Goal: Information Seeking & Learning: Learn about a topic

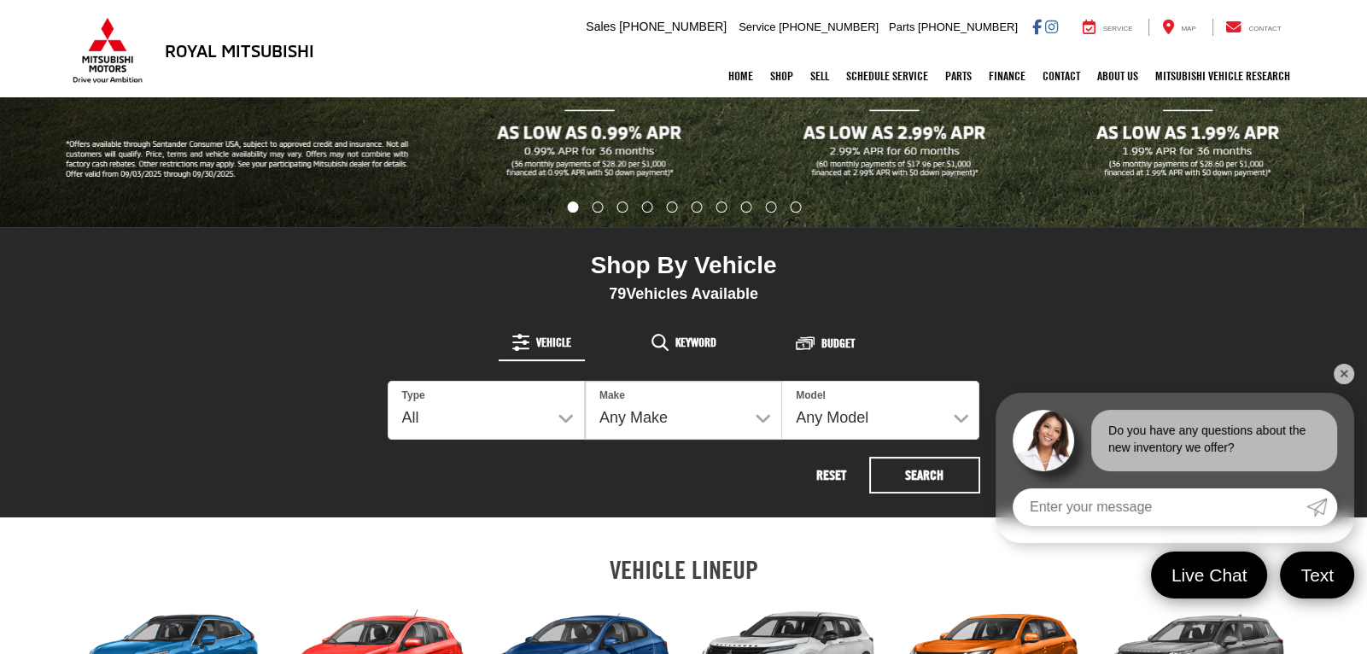
scroll to position [470, 0]
select select "Type:U"
click at [389, 382] on select "All New Used" at bounding box center [487, 410] width 196 height 57
select select
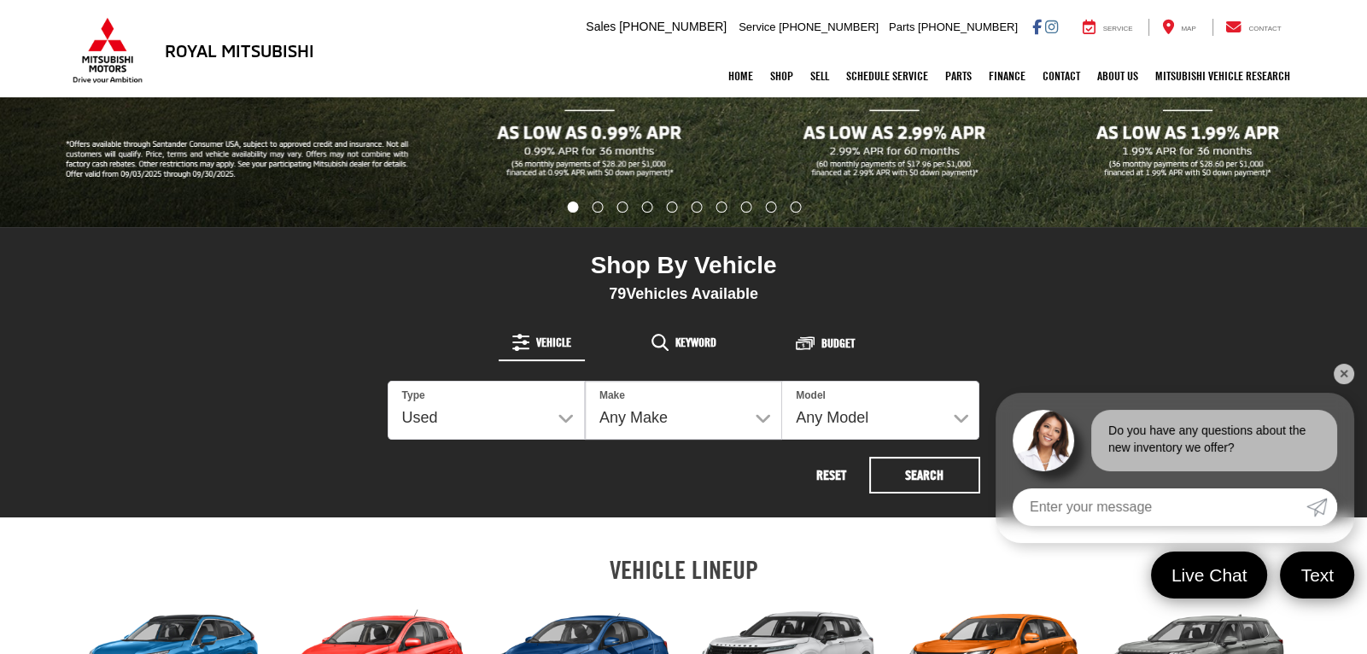
select select
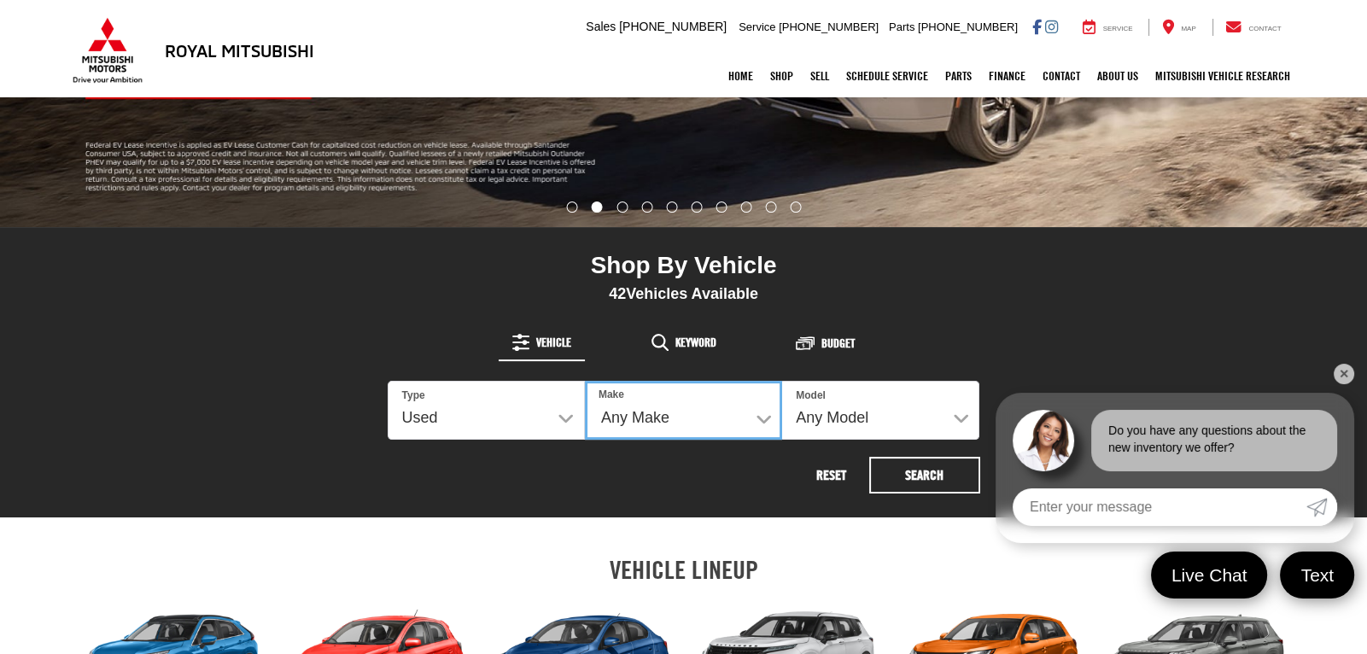
click at [748, 422] on select "Any Make Buick Chevrolet Dodge Ford GMC Hyundai Jeep Kia Mazda Mitsubishi Nissa…" at bounding box center [683, 410] width 197 height 59
select select "Nissan"
click at [585, 381] on select "Any Make Buick Chevrolet Dodge Ford GMC Hyundai Jeep Kia Mazda Mitsubishi Nissa…" at bounding box center [683, 410] width 197 height 59
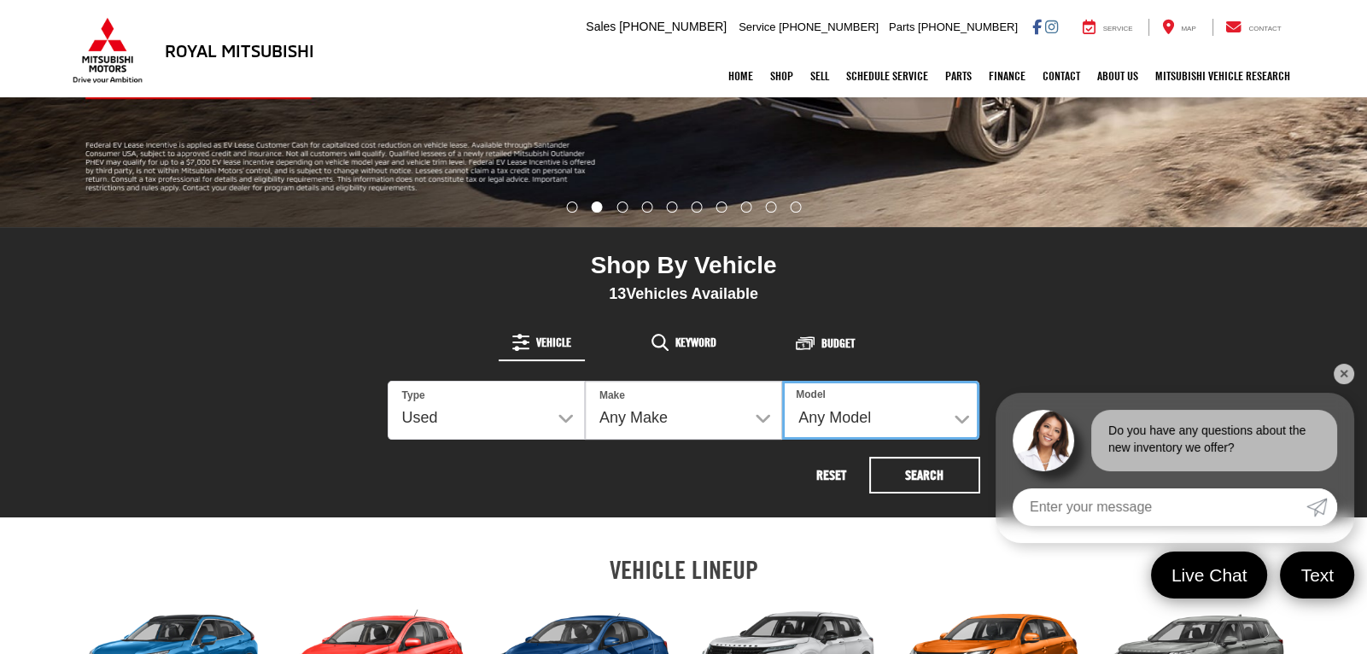
click at [865, 414] on select "Any Model Altima Maxima Rogue" at bounding box center [880, 410] width 197 height 59
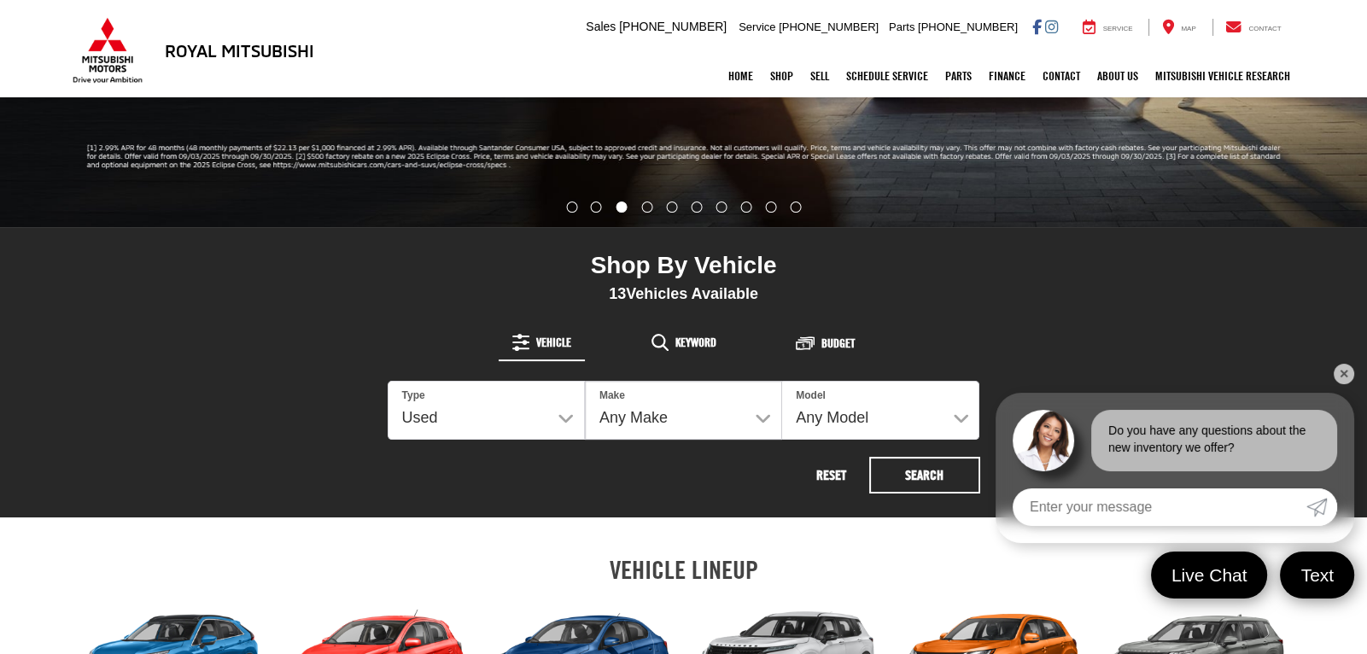
click at [905, 303] on div "Shop By Vehicle 13 Vehicles Available Vehicle Keyword Budget 13 Type All New Us…" at bounding box center [684, 372] width 593 height 243
